Goal: Information Seeking & Learning: Learn about a topic

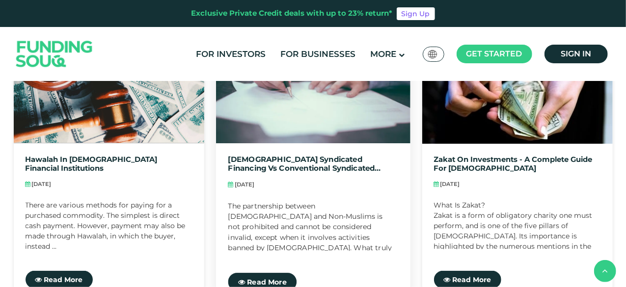
click at [339, 237] on div "The partnership between Muslims and Non-Muslims is not prohibited and cannot be…" at bounding box center [313, 226] width 170 height 50
click at [263, 282] on span "Read More" at bounding box center [267, 282] width 40 height 9
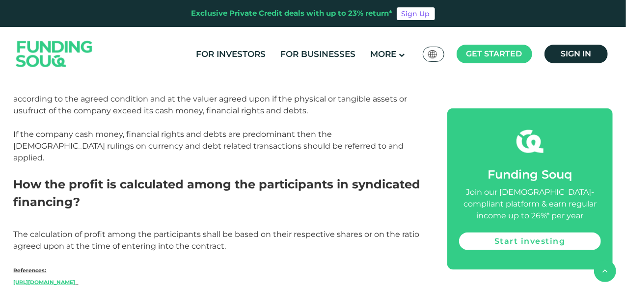
scroll to position [2563, 0]
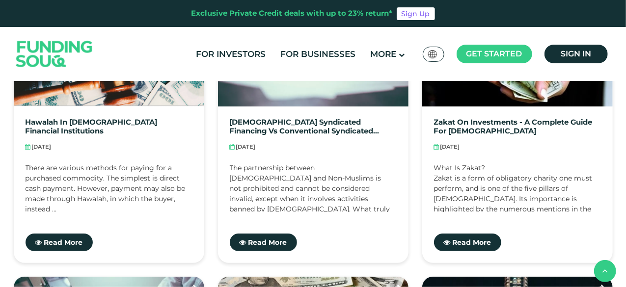
scroll to position [334, 0]
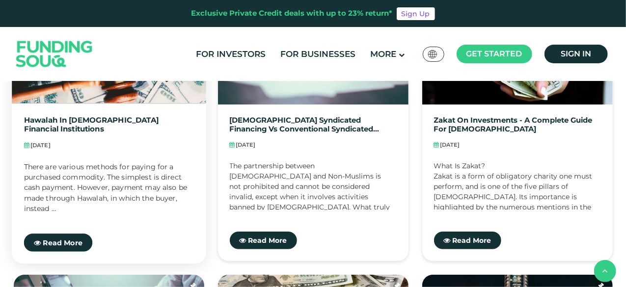
click at [133, 179] on div "There are various methods for paying for a purchased commodity. The simplest is…" at bounding box center [109, 187] width 170 height 50
click at [60, 242] on span "Read More" at bounding box center [63, 242] width 40 height 9
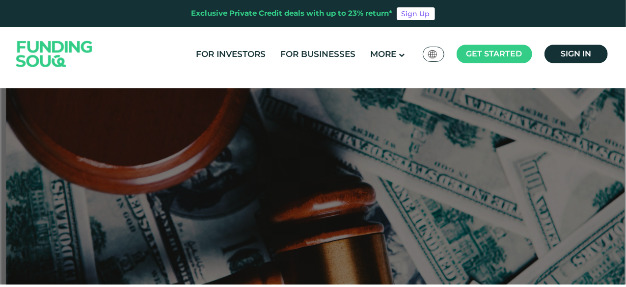
click at [160, 210] on div at bounding box center [313, 186] width 626 height 197
click at [441, 55] on div "Global عربي" at bounding box center [434, 54] width 22 height 15
click at [433, 57] on img at bounding box center [432, 54] width 9 height 8
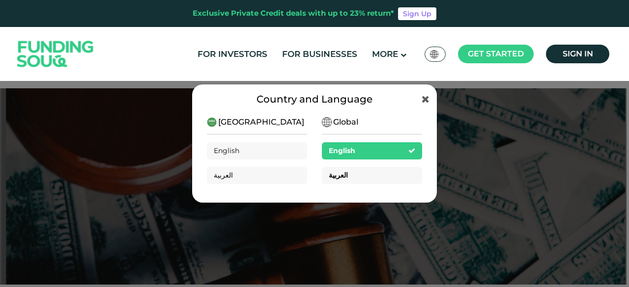
click at [346, 167] on div "العربية" at bounding box center [372, 175] width 100 height 17
click at [351, 176] on div "العربية" at bounding box center [372, 175] width 100 height 17
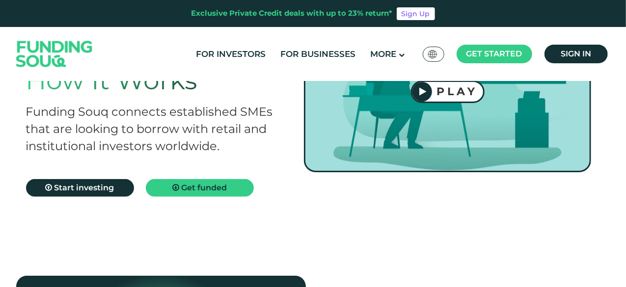
click at [626, 42] on html "Exclusive Private Credit deals with up to 23% return* Sign Up For Investors For…" at bounding box center [313, 65] width 626 height 287
